Goal: Check status: Check status

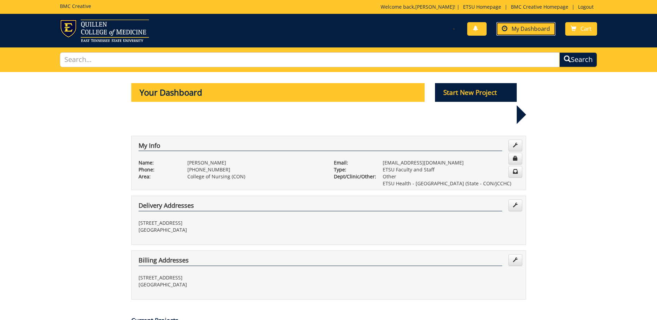
click at [517, 29] on span "My Dashboard" at bounding box center [531, 29] width 38 height 8
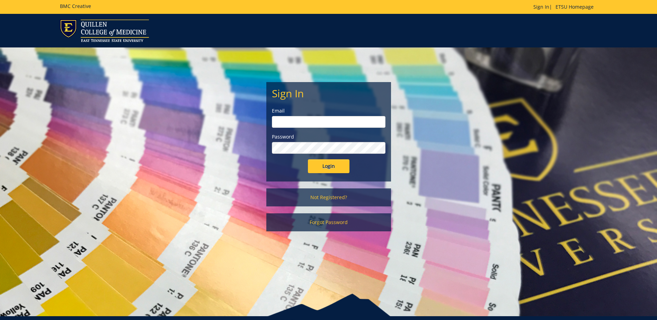
type input "[EMAIL_ADDRESS][DOMAIN_NAME]"
click at [323, 162] on input "Login" at bounding box center [329, 166] width 42 height 14
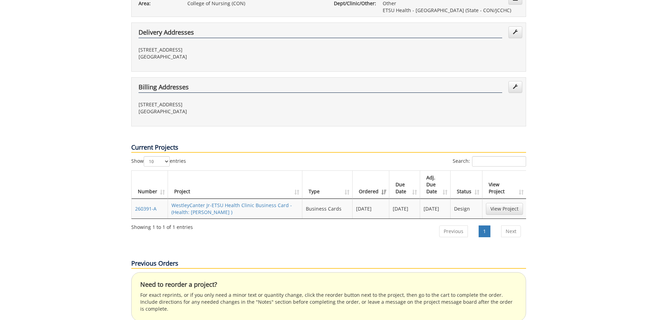
scroll to position [242, 0]
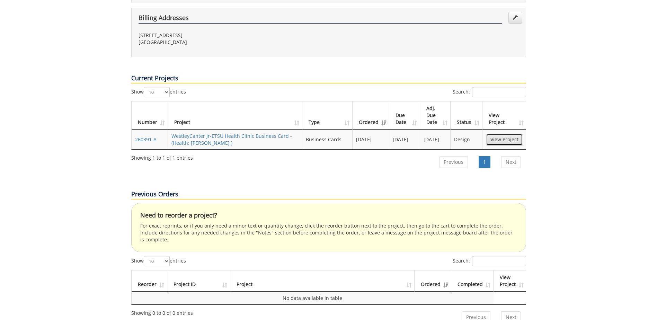
click at [505, 134] on link "View Project" at bounding box center [504, 140] width 37 height 12
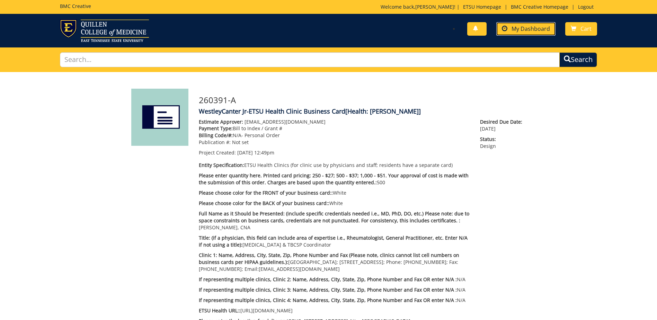
click at [535, 26] on span "My Dashboard" at bounding box center [531, 29] width 38 height 8
